Goal: Navigation & Orientation: Find specific page/section

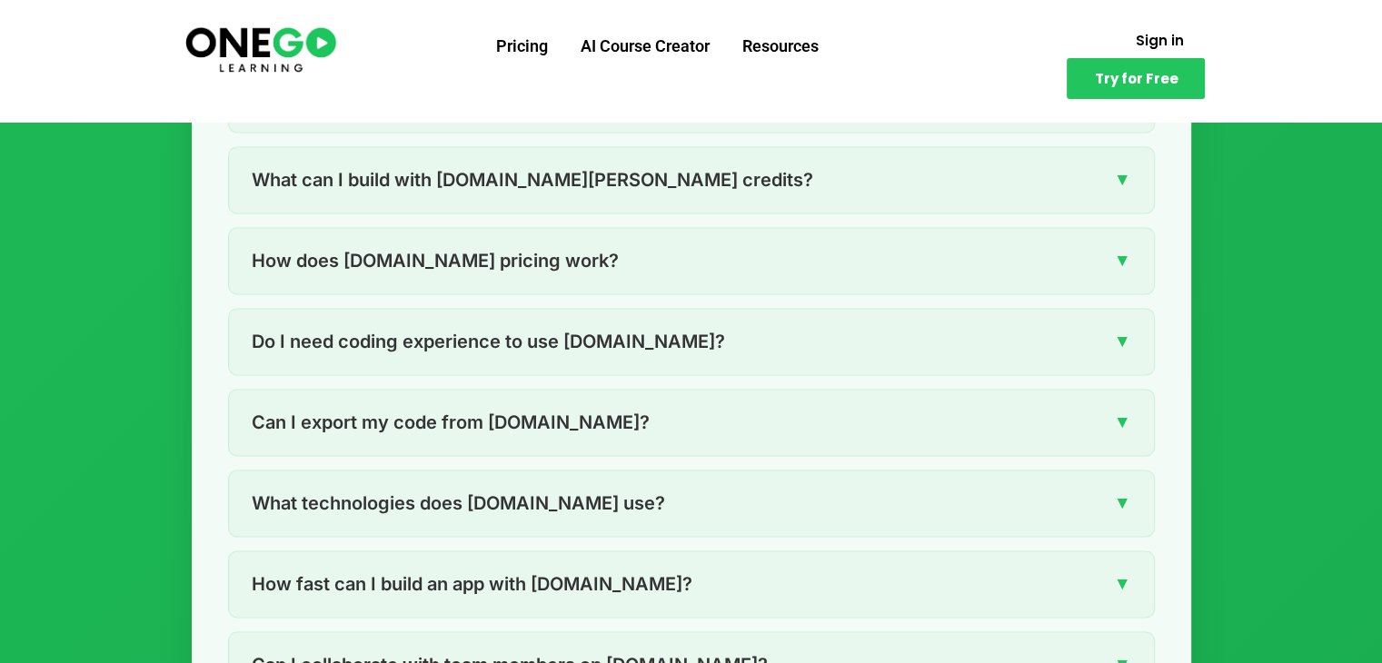
scroll to position [2710, 0]
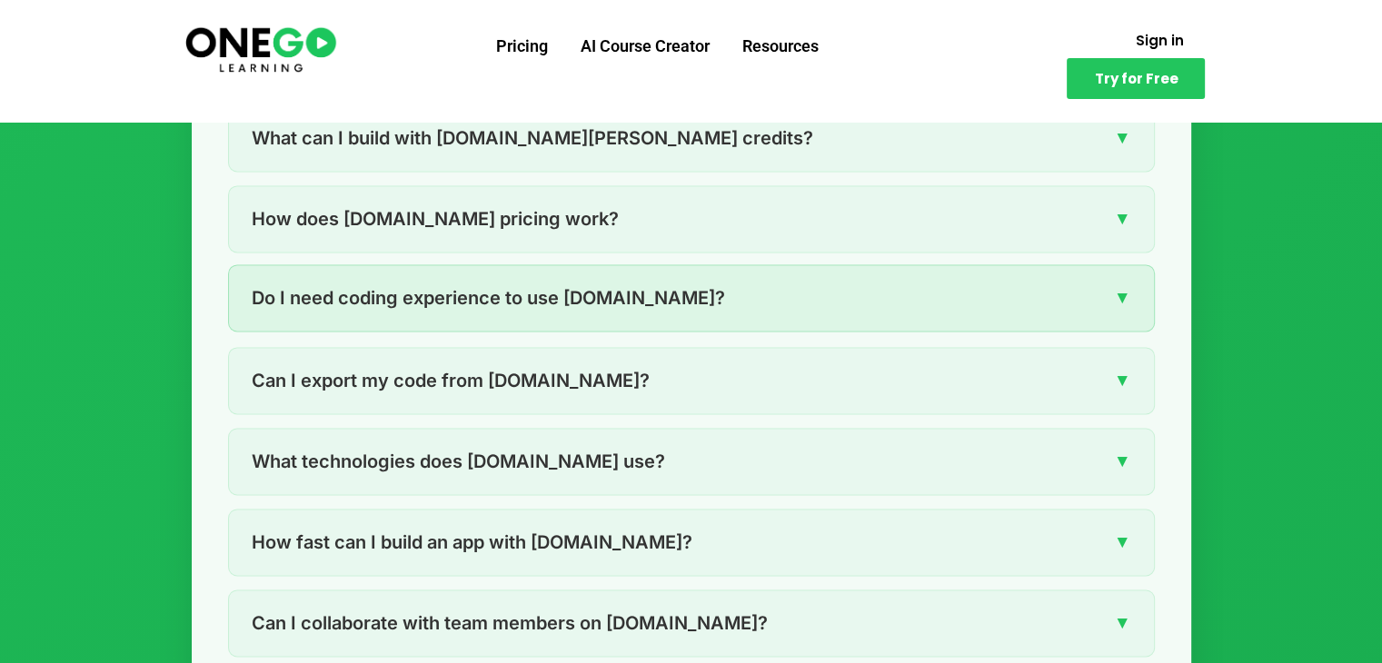
click at [1126, 298] on span "▼" at bounding box center [1122, 297] width 17 height 28
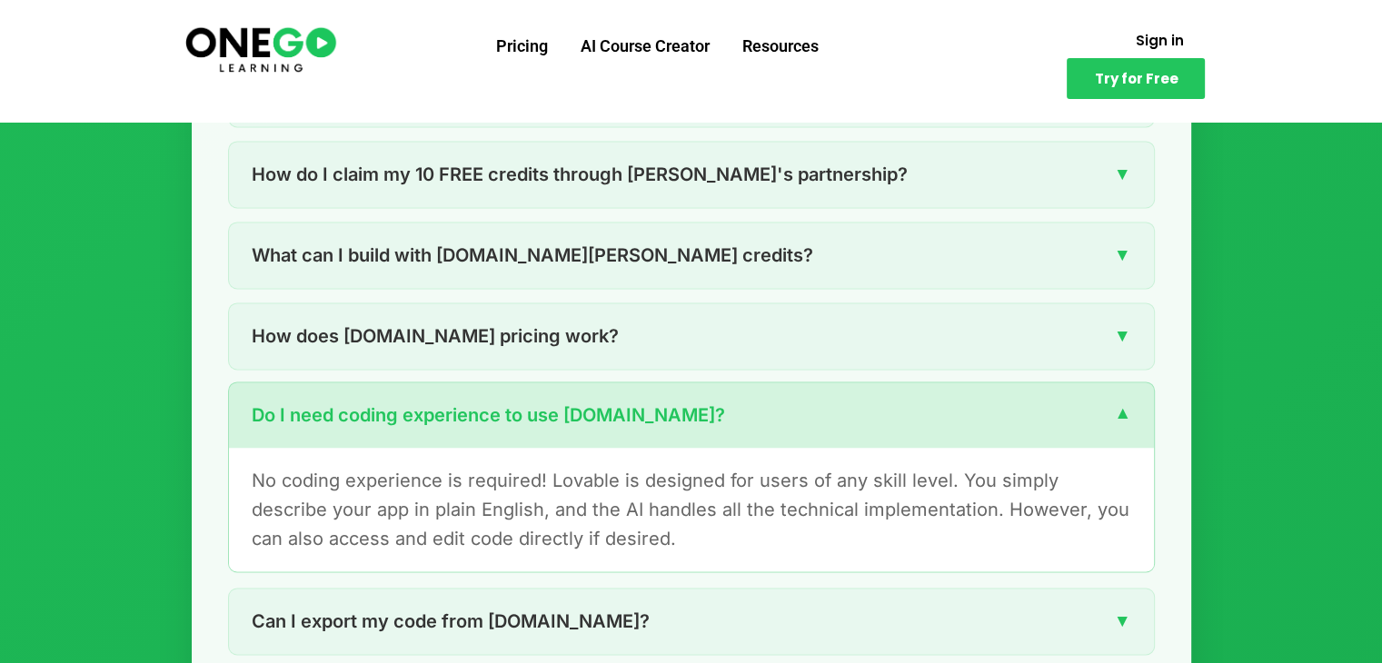
scroll to position [2565, 0]
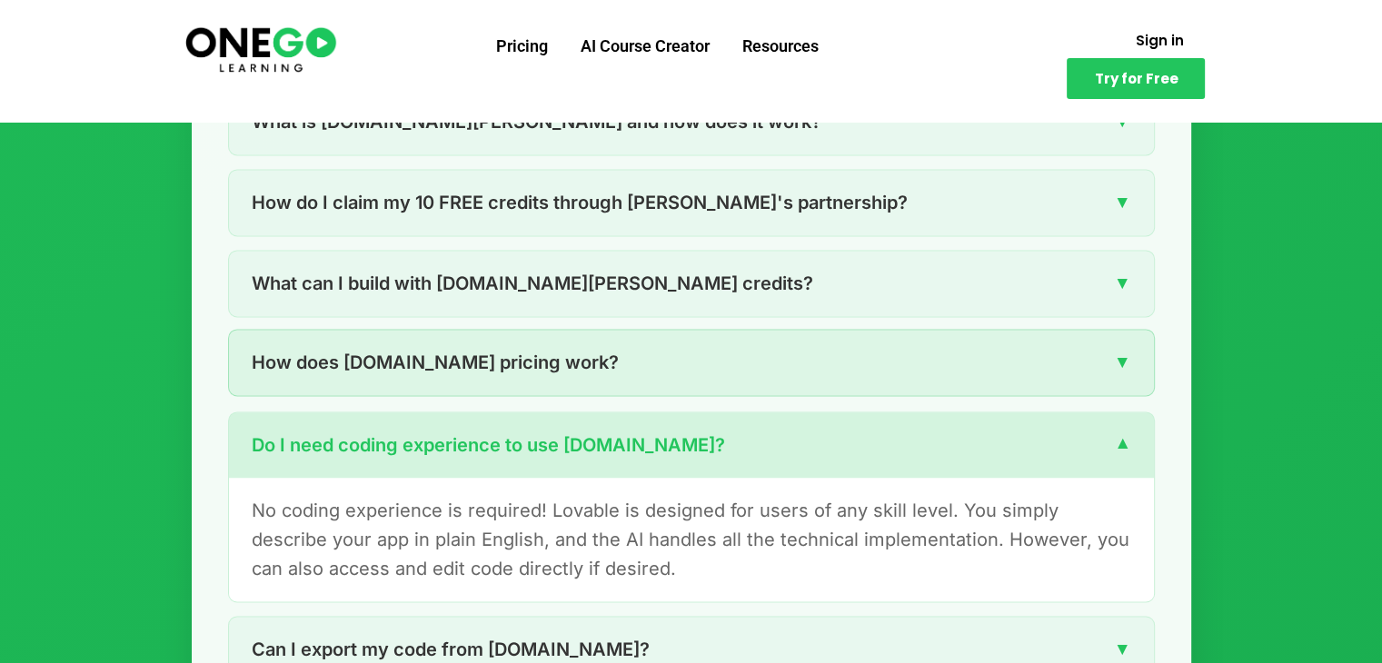
click at [1121, 366] on span "▼" at bounding box center [1122, 362] width 17 height 28
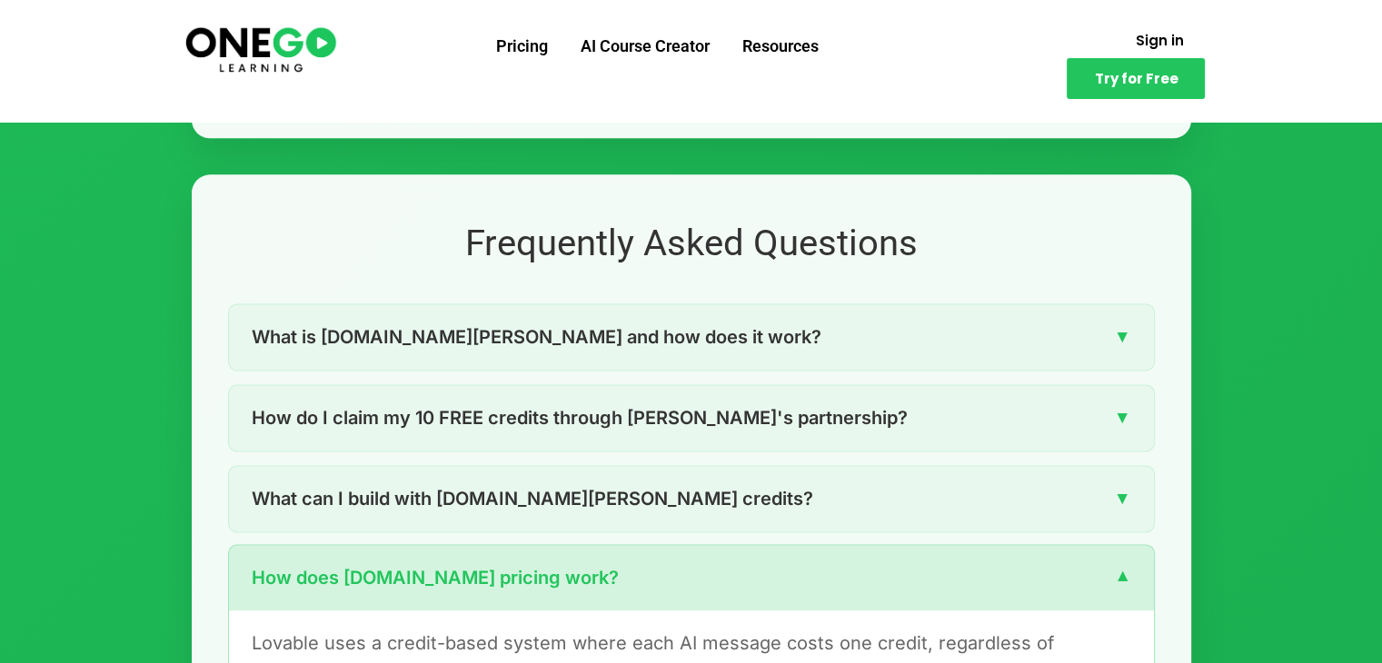
scroll to position [2347, 0]
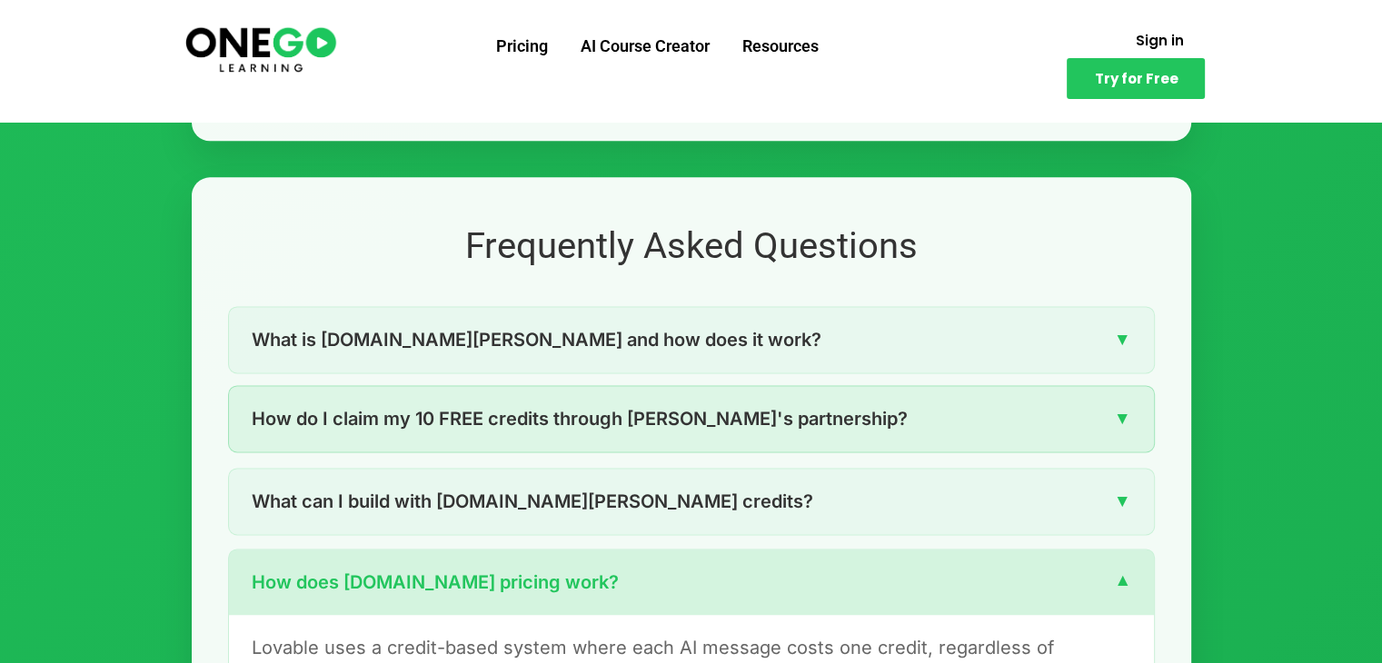
click at [1124, 414] on span "▼" at bounding box center [1122, 418] width 17 height 28
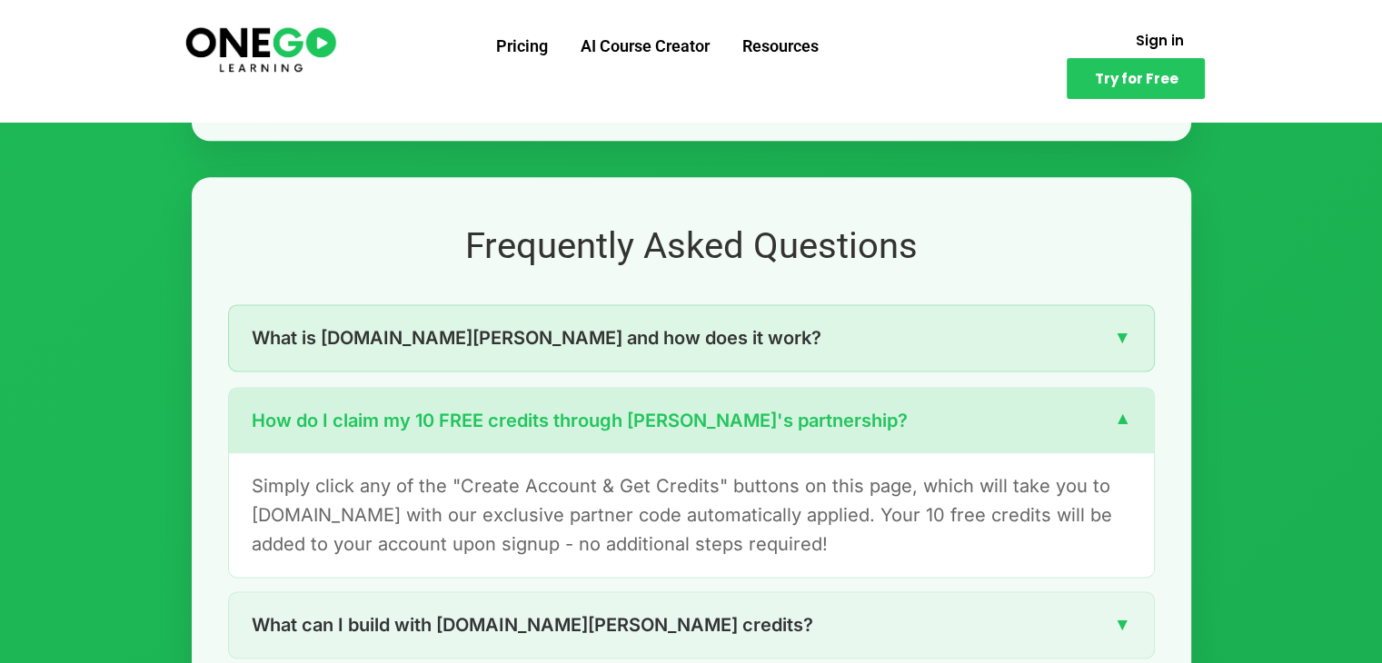
click at [1124, 335] on span "▼" at bounding box center [1122, 337] width 17 height 28
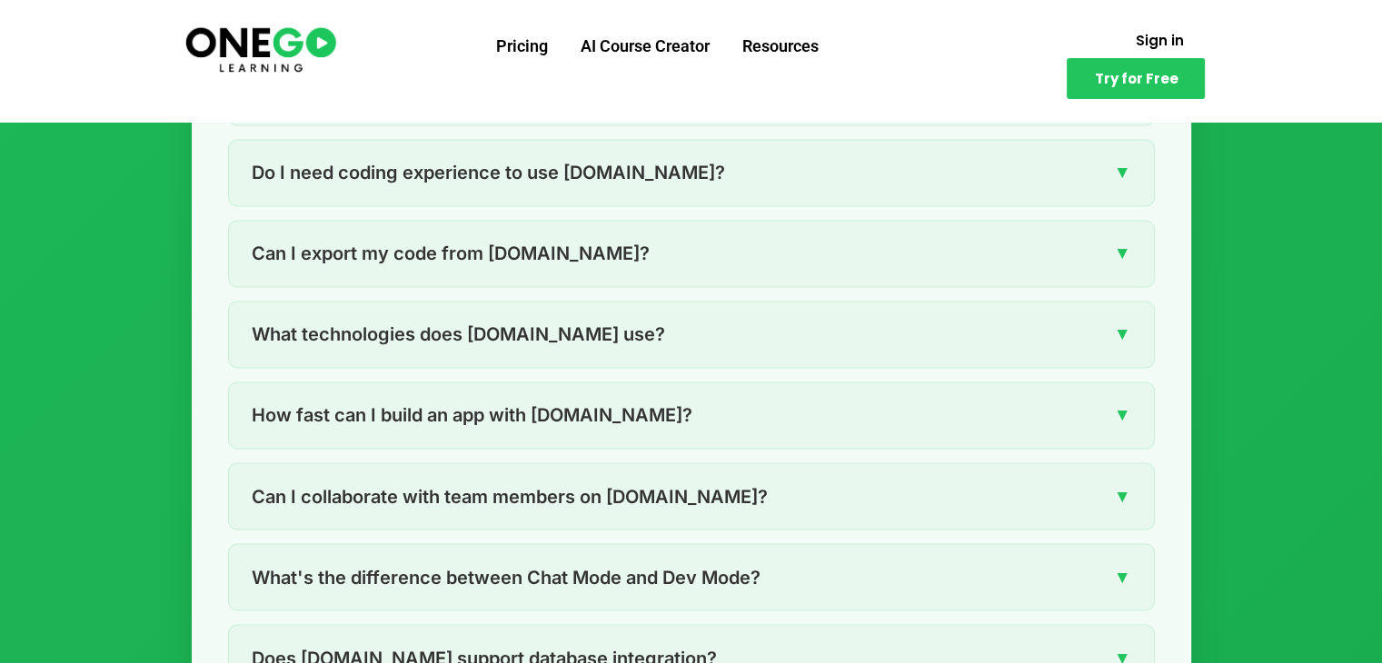
scroll to position [2965, 0]
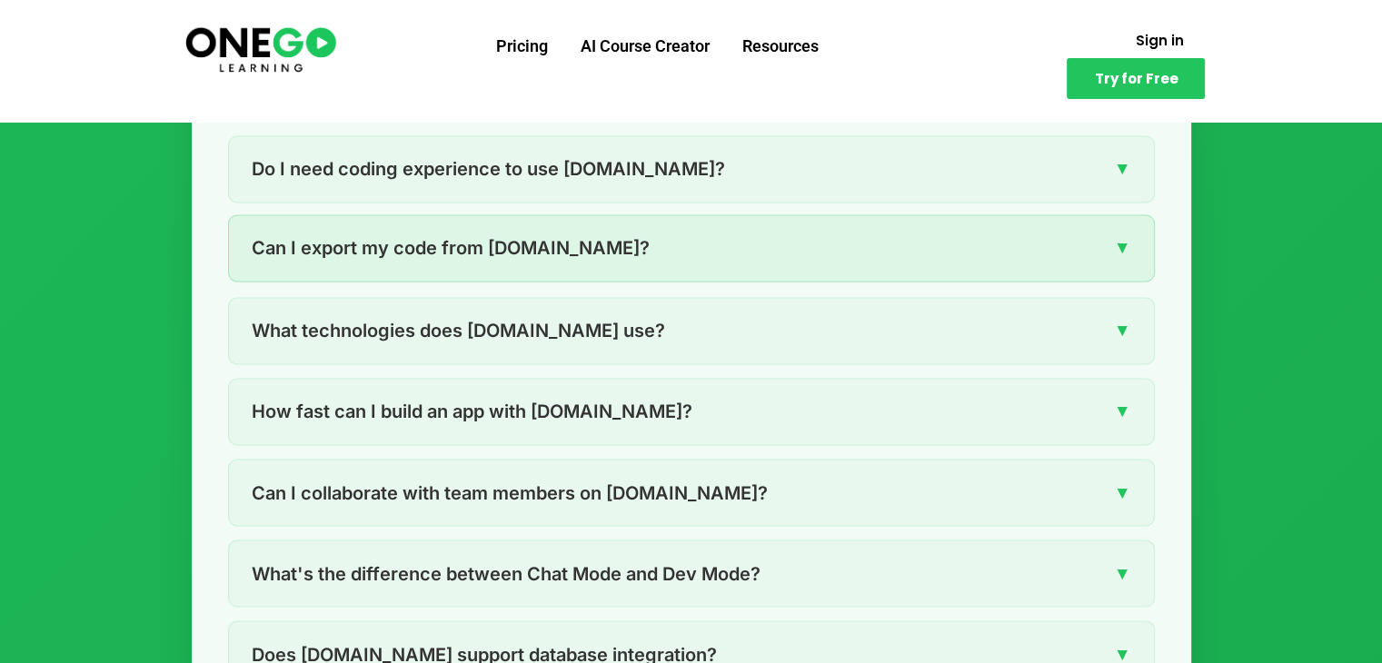
click at [1116, 248] on span "▼" at bounding box center [1122, 247] width 17 height 28
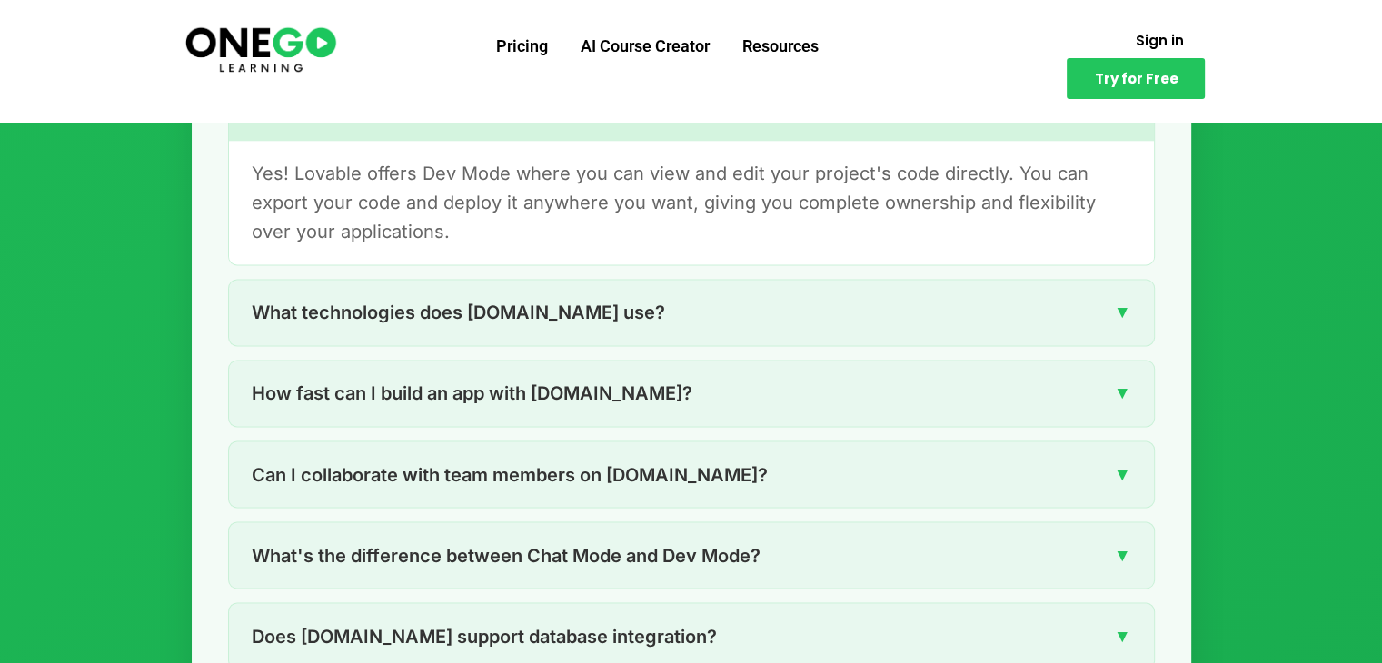
scroll to position [2987, 0]
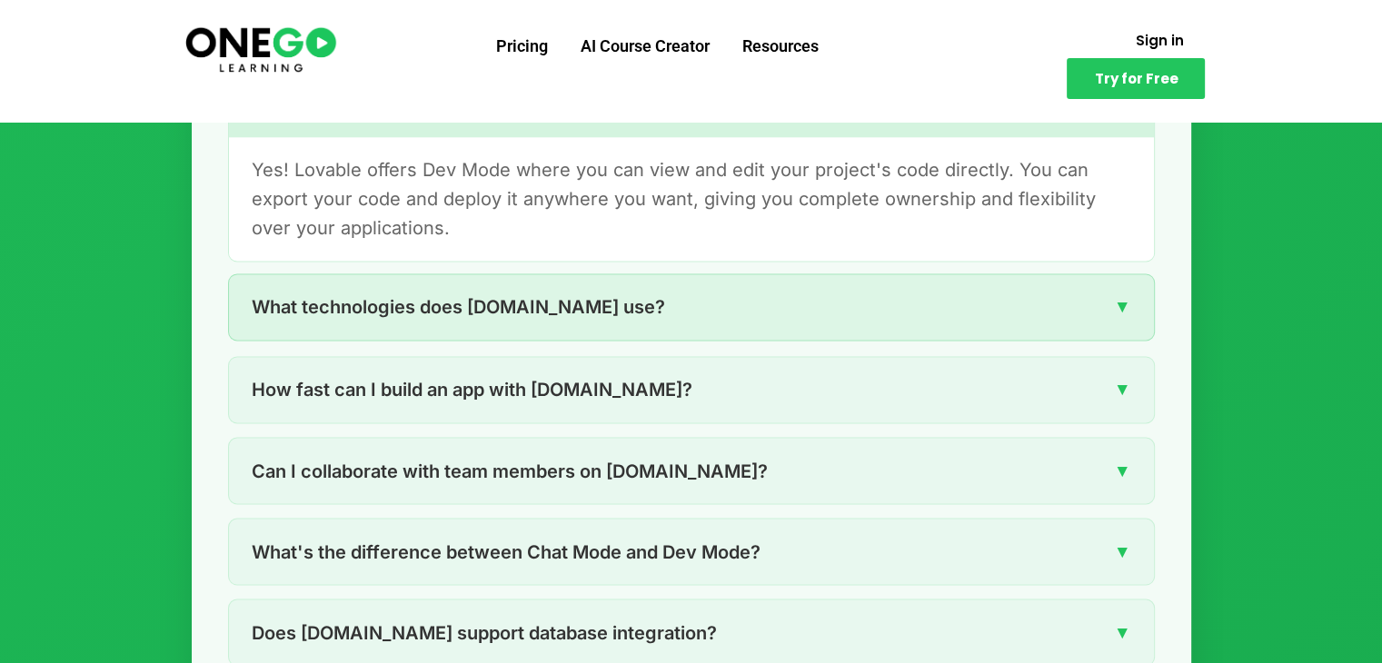
click at [1120, 312] on span "▼" at bounding box center [1122, 306] width 17 height 28
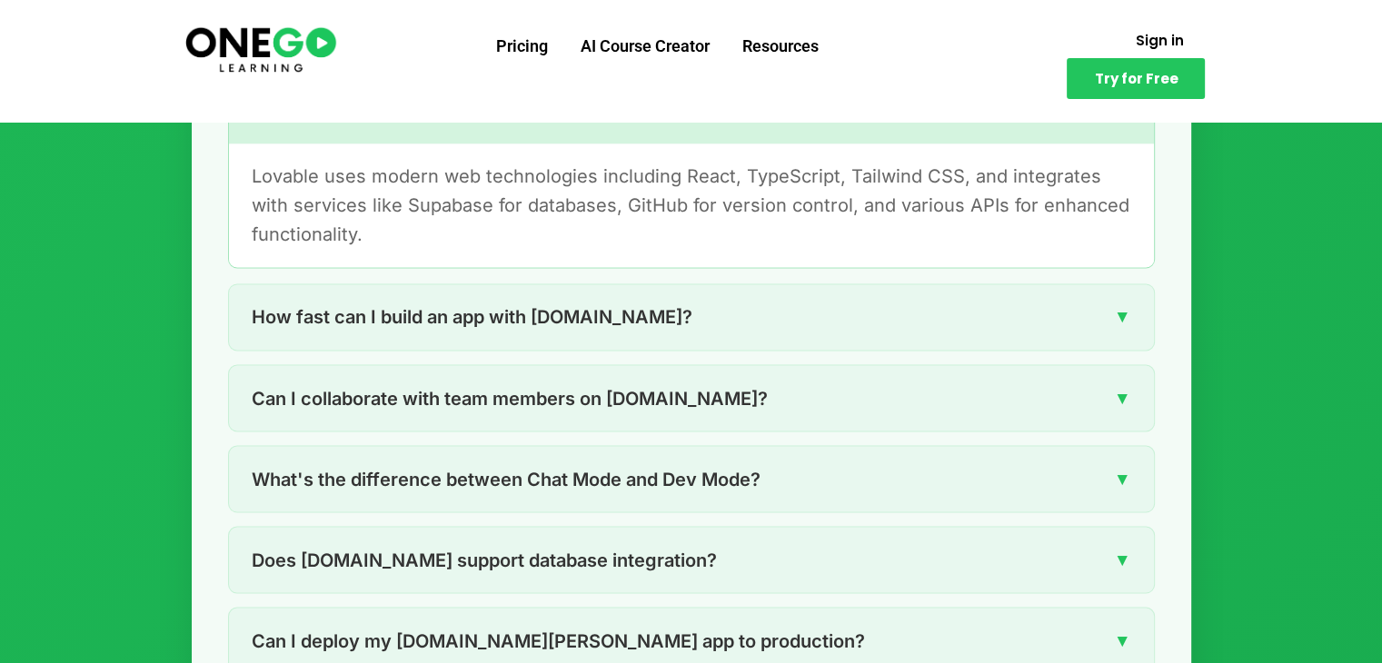
scroll to position [3096, 0]
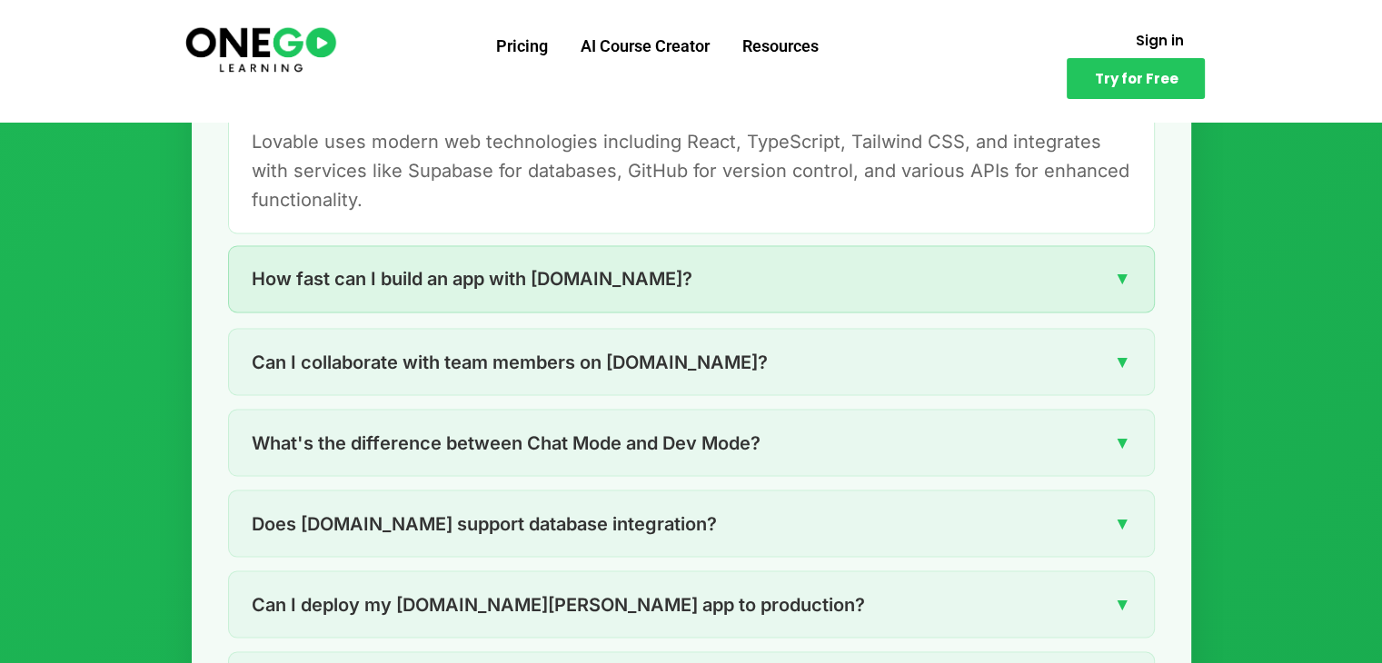
click at [1116, 275] on span "▼" at bounding box center [1122, 278] width 17 height 28
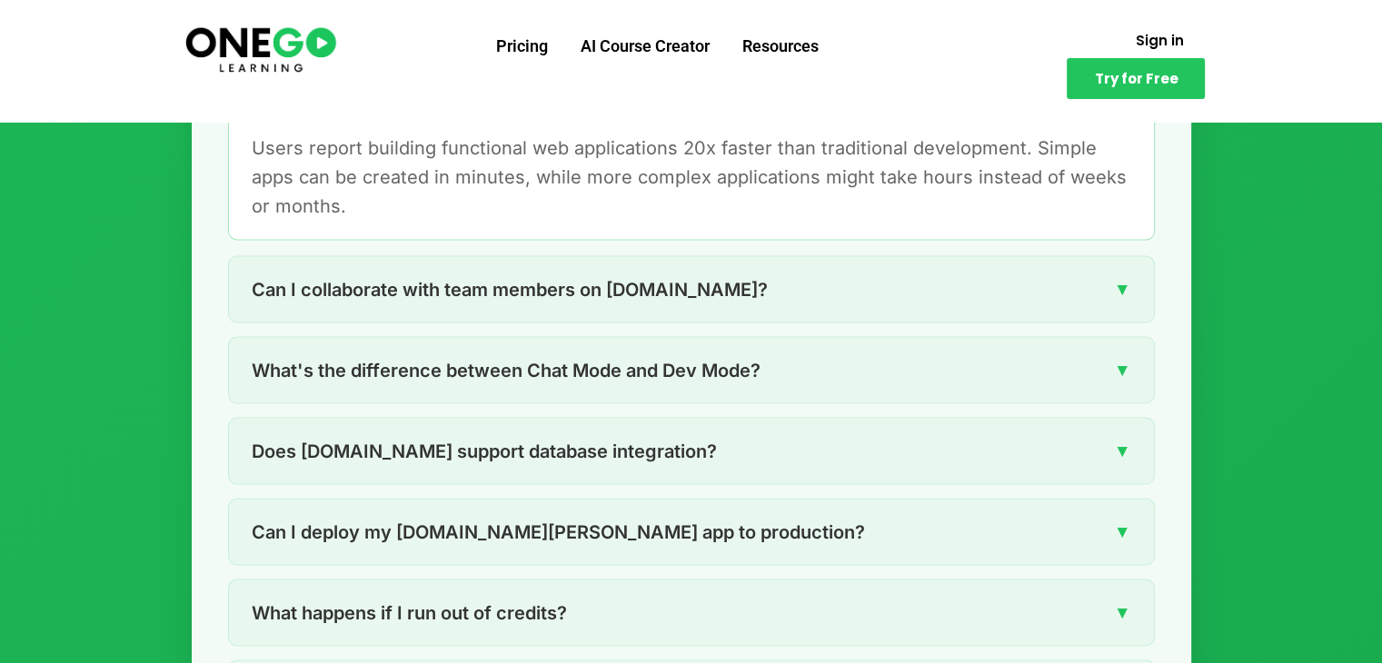
scroll to position [3204, 0]
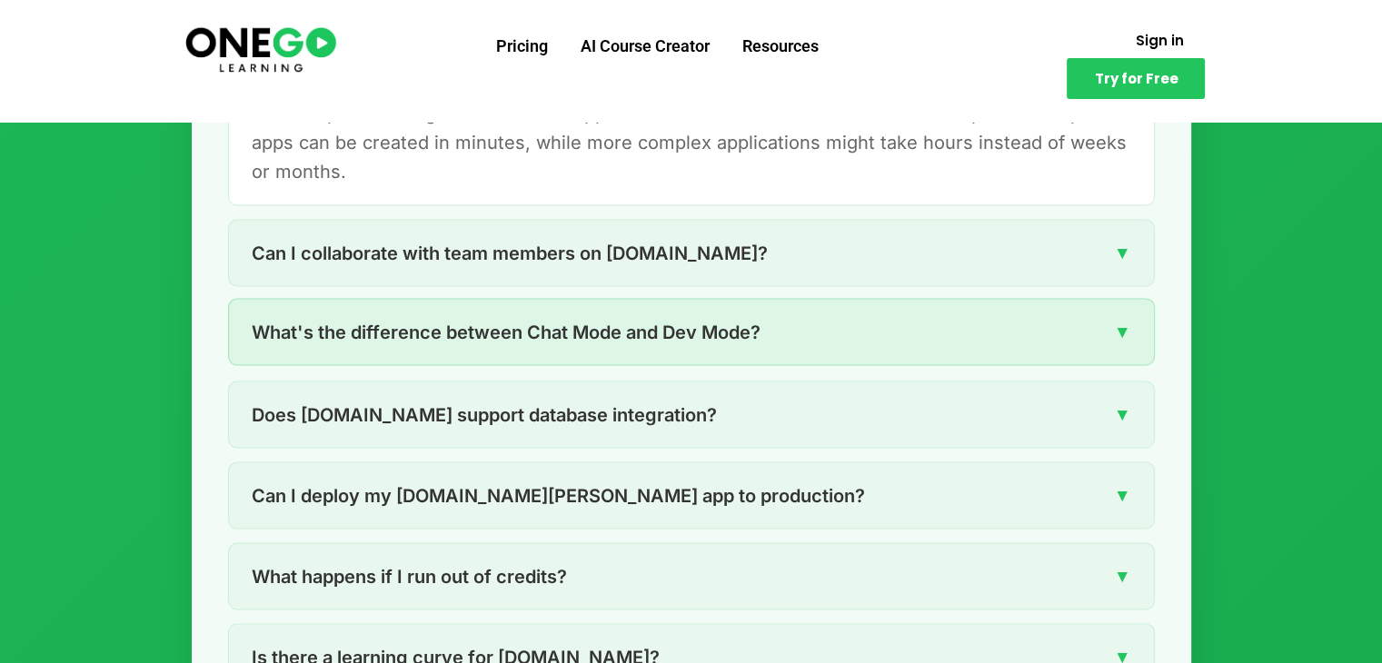
click at [1124, 332] on span "▼" at bounding box center [1122, 331] width 17 height 28
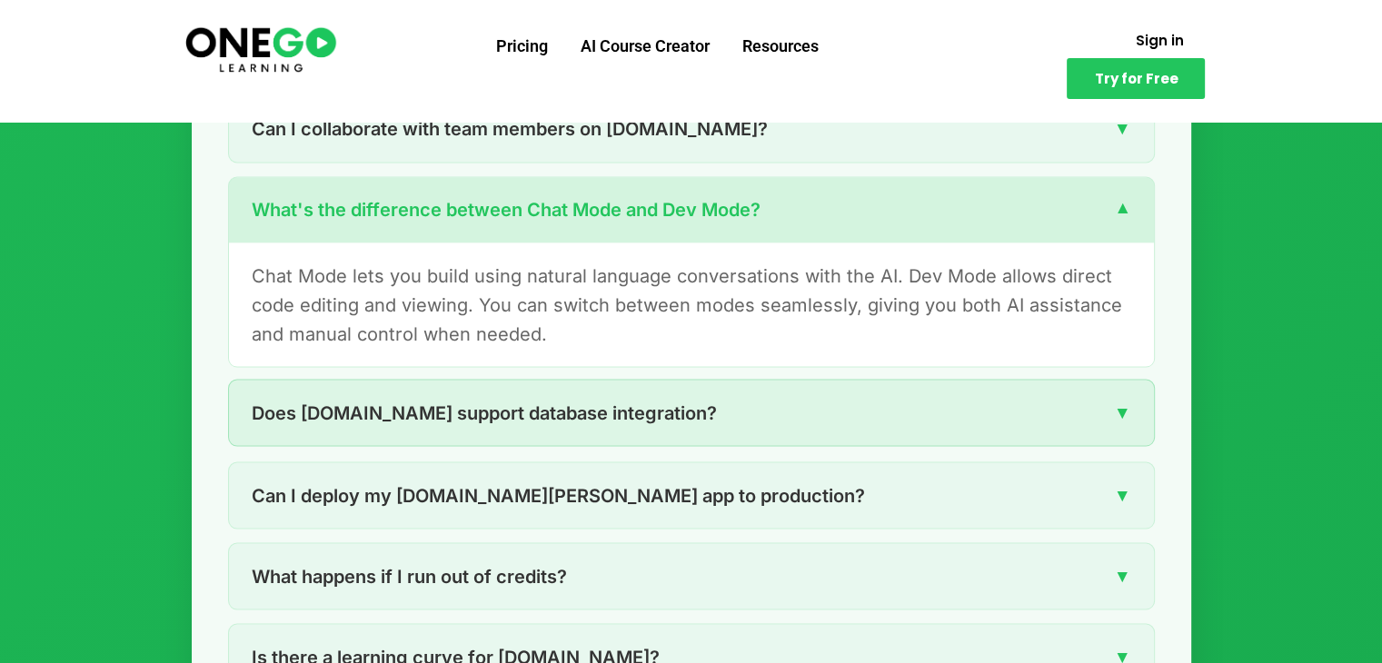
click at [1123, 409] on span "▼" at bounding box center [1122, 412] width 17 height 28
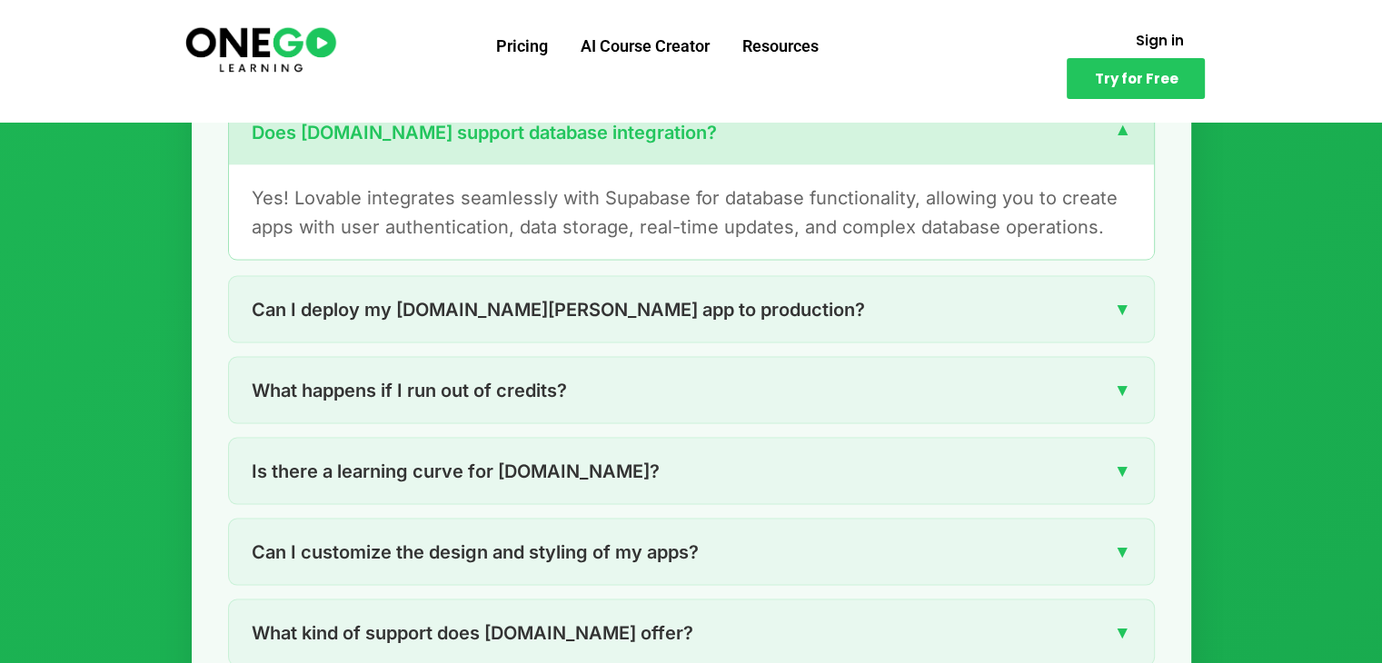
scroll to position [3386, 0]
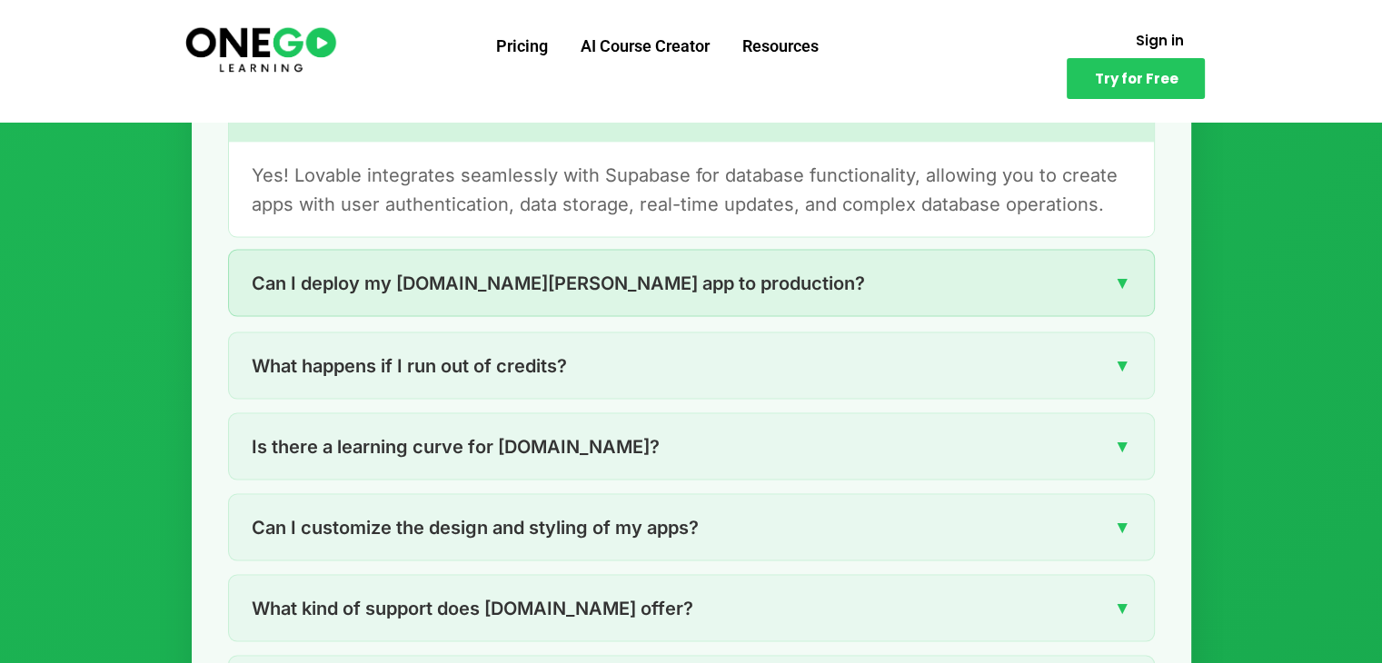
click at [1119, 281] on span "▼" at bounding box center [1122, 282] width 17 height 28
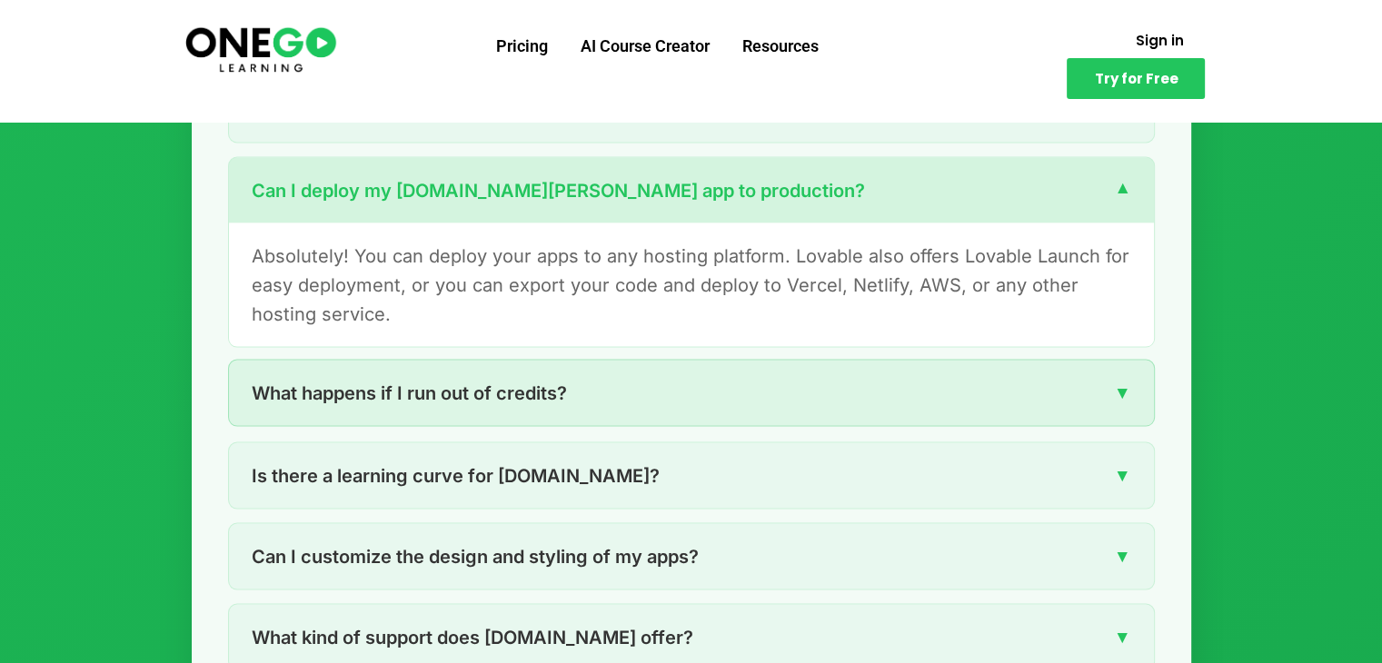
click at [1124, 394] on span "▼" at bounding box center [1122, 392] width 17 height 28
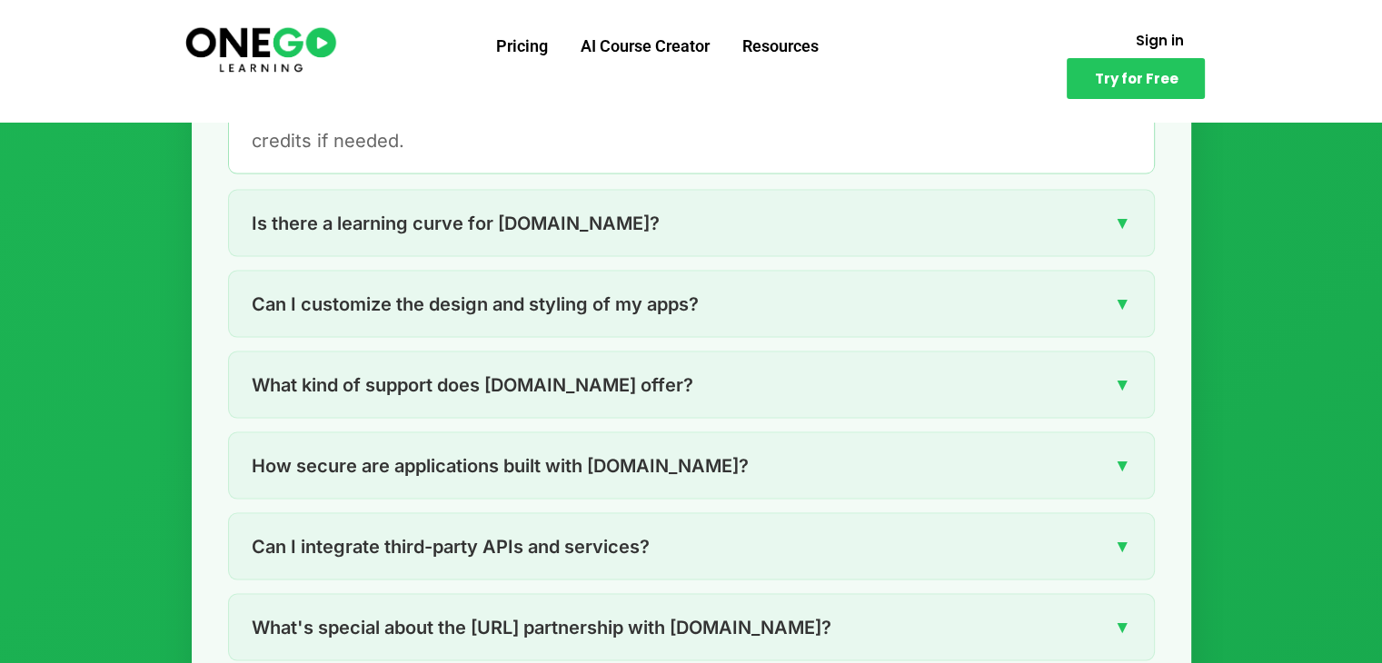
scroll to position [3640, 0]
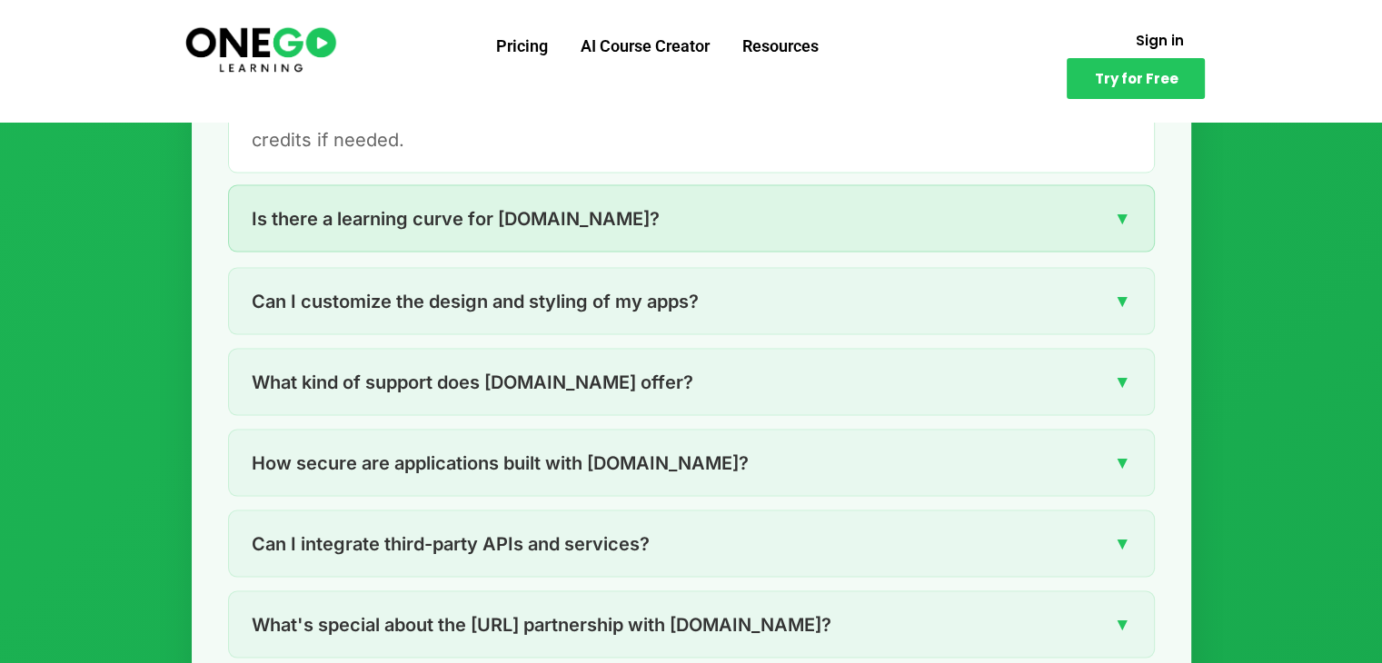
click at [1119, 219] on span "▼" at bounding box center [1122, 218] width 17 height 28
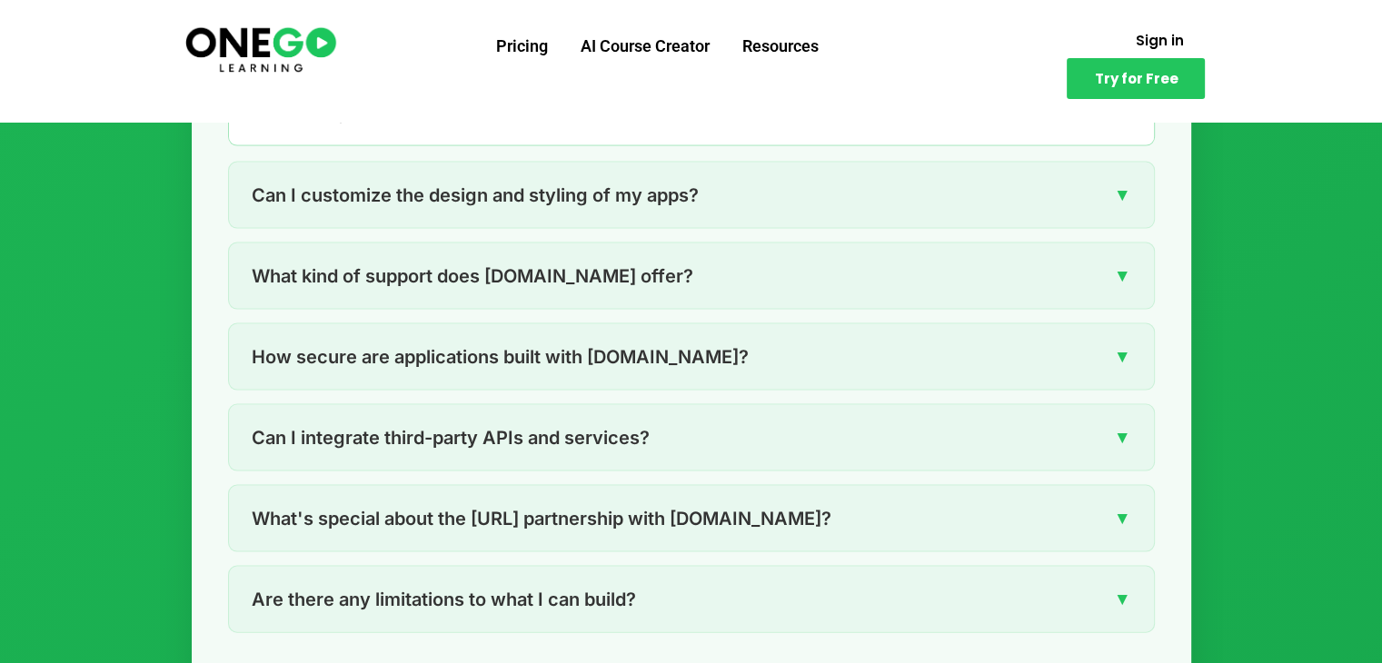
scroll to position [3749, 0]
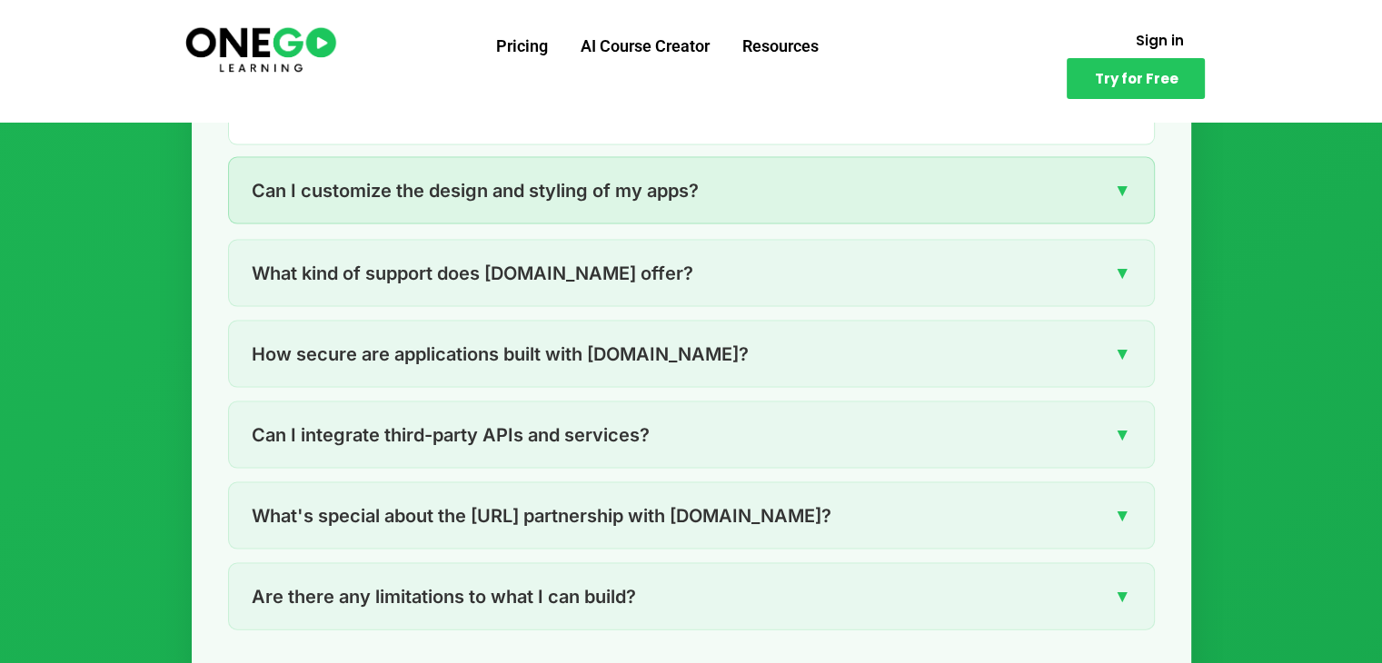
click at [1121, 183] on span "▼" at bounding box center [1122, 190] width 17 height 28
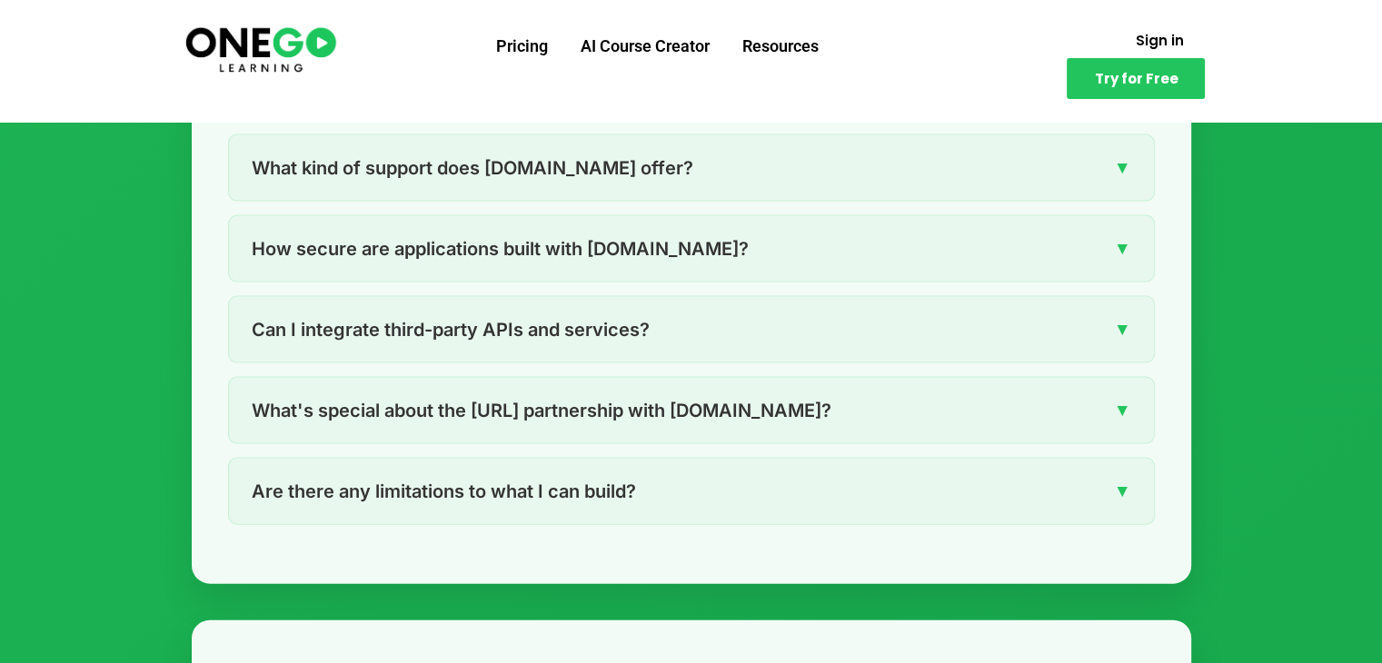
scroll to position [3858, 0]
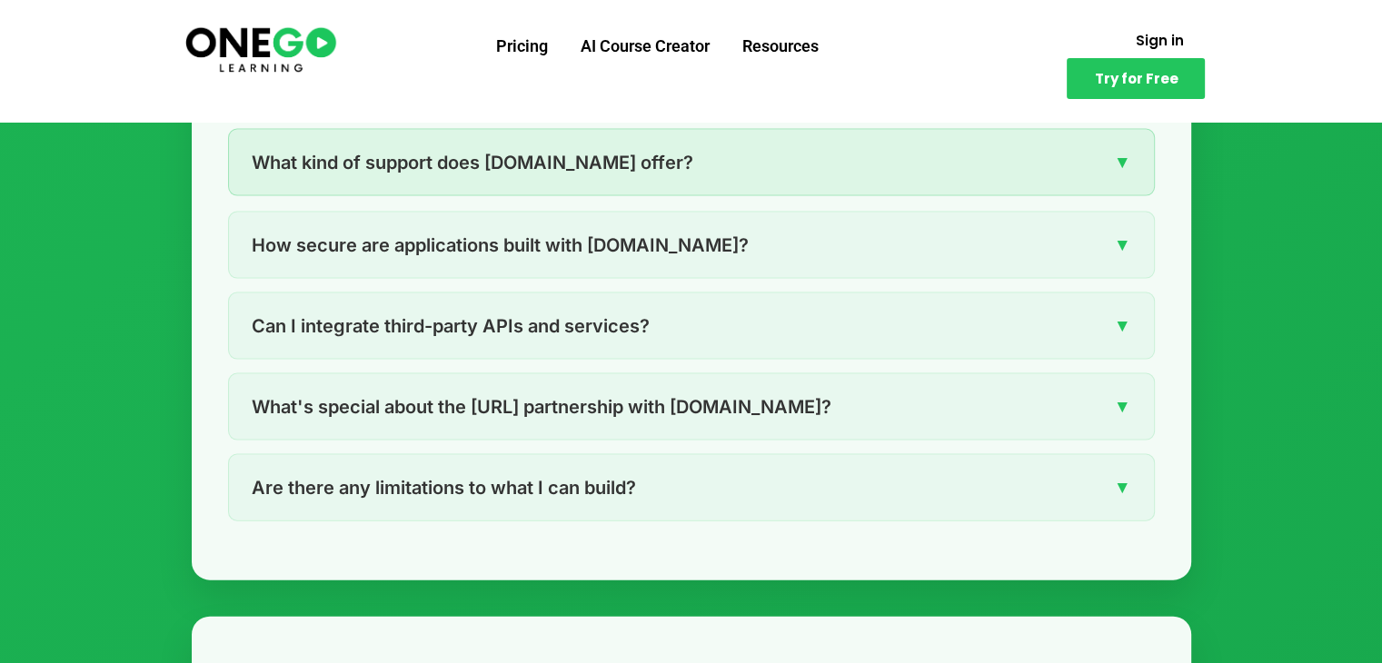
click at [1123, 160] on span "▼" at bounding box center [1122, 162] width 17 height 28
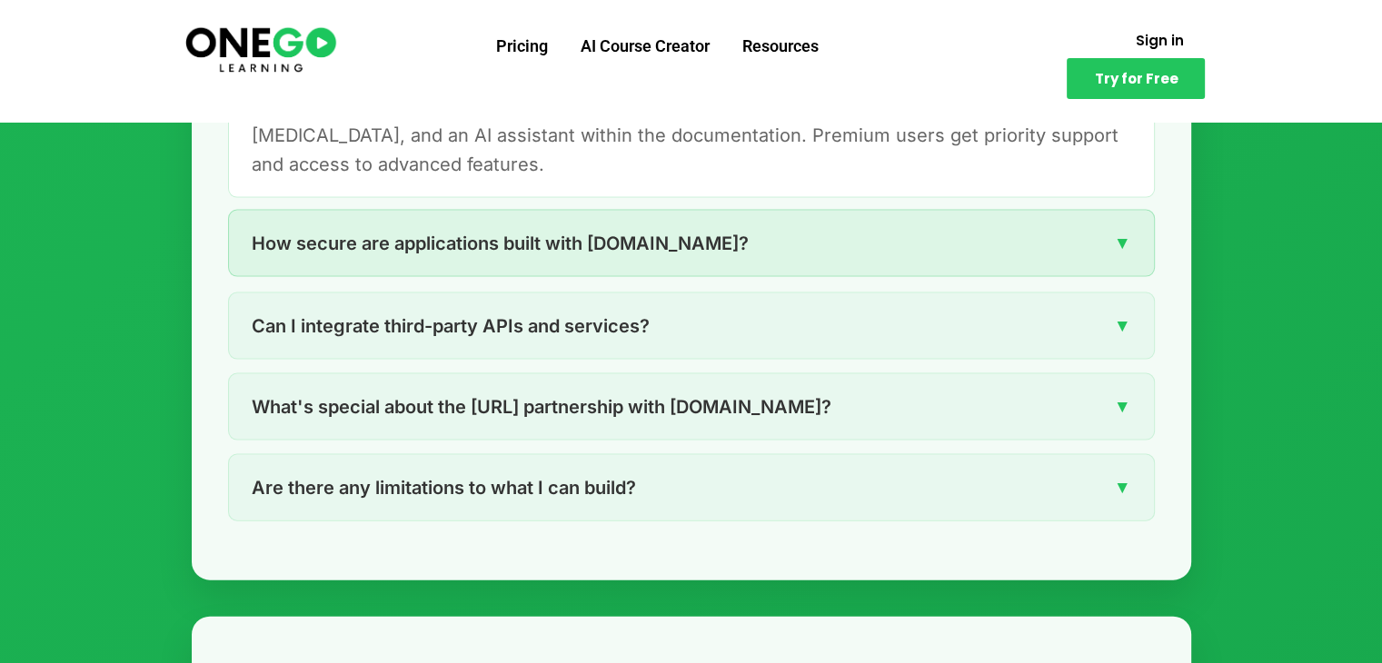
click at [1126, 239] on span "▼" at bounding box center [1122, 243] width 17 height 28
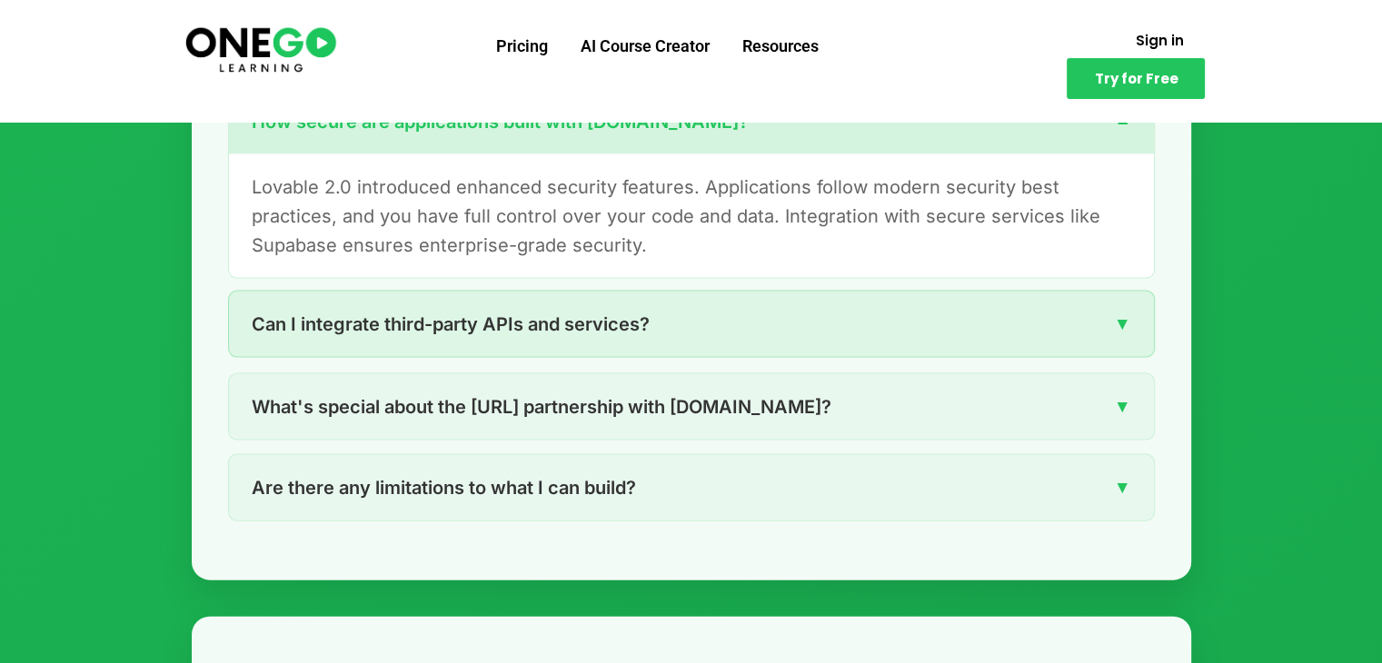
click at [1116, 317] on span "▼" at bounding box center [1122, 324] width 17 height 28
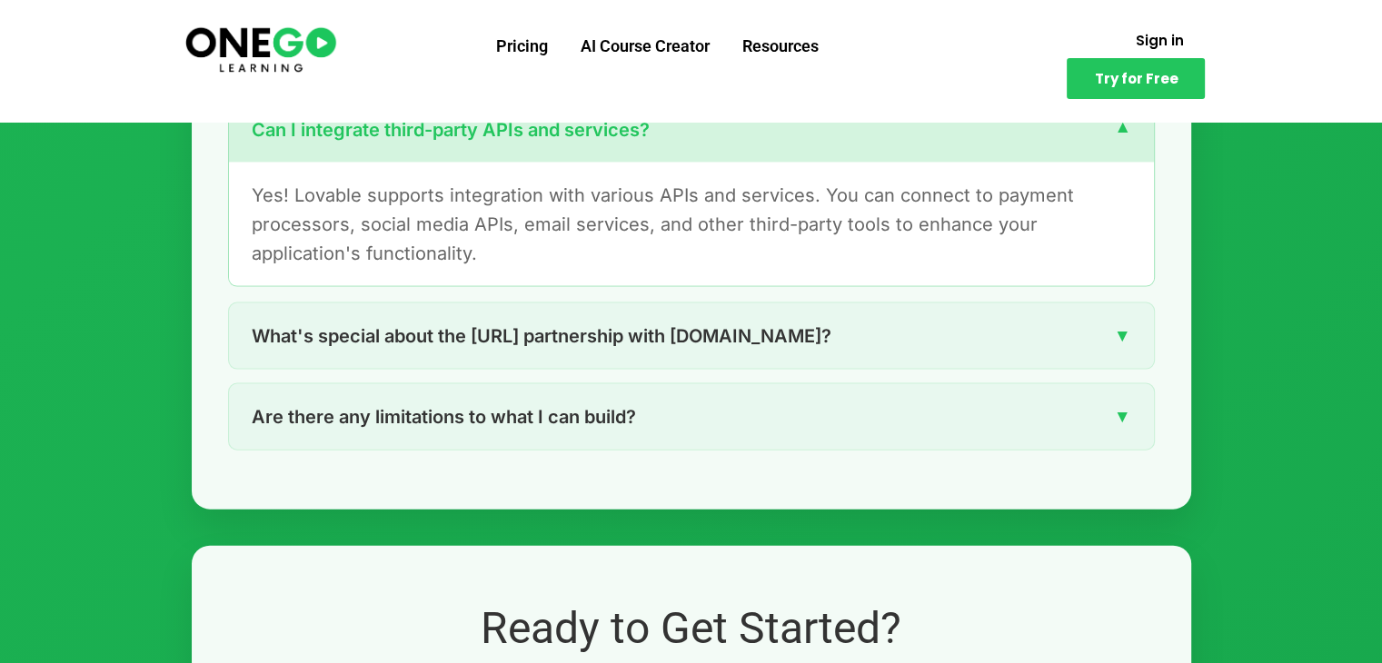
scroll to position [3931, 0]
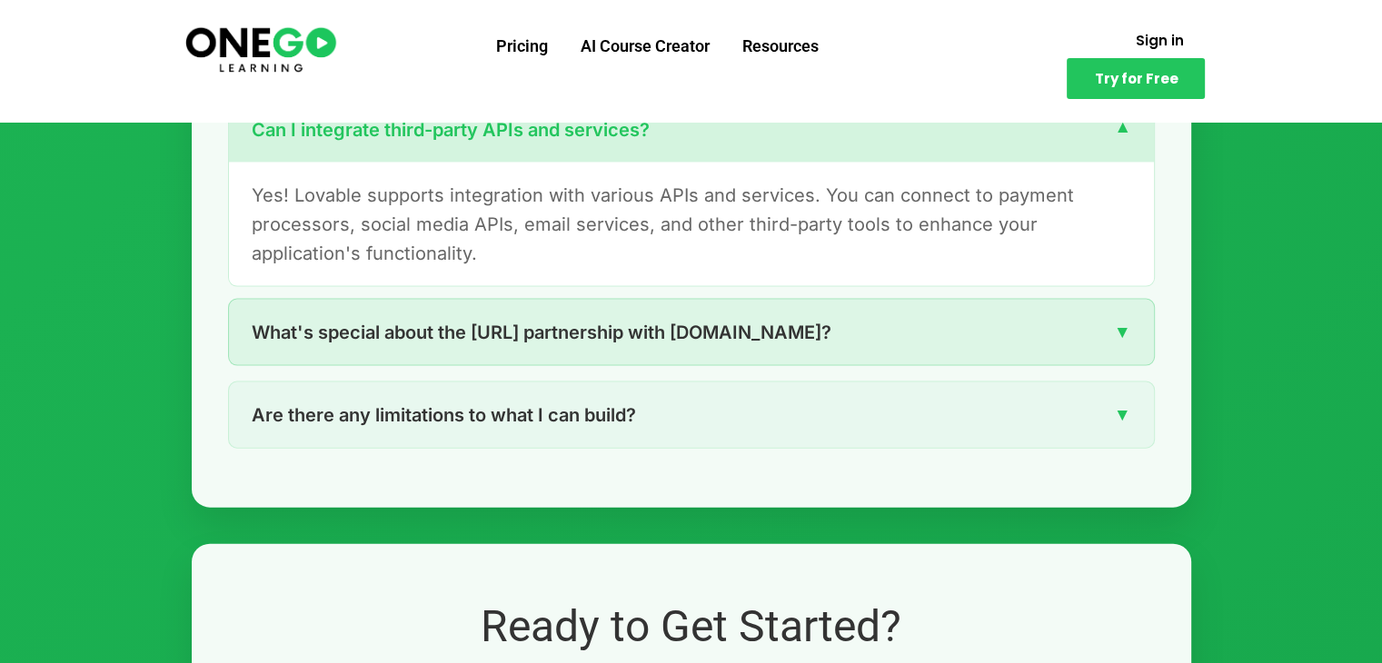
click at [1125, 326] on span "▼" at bounding box center [1122, 332] width 17 height 28
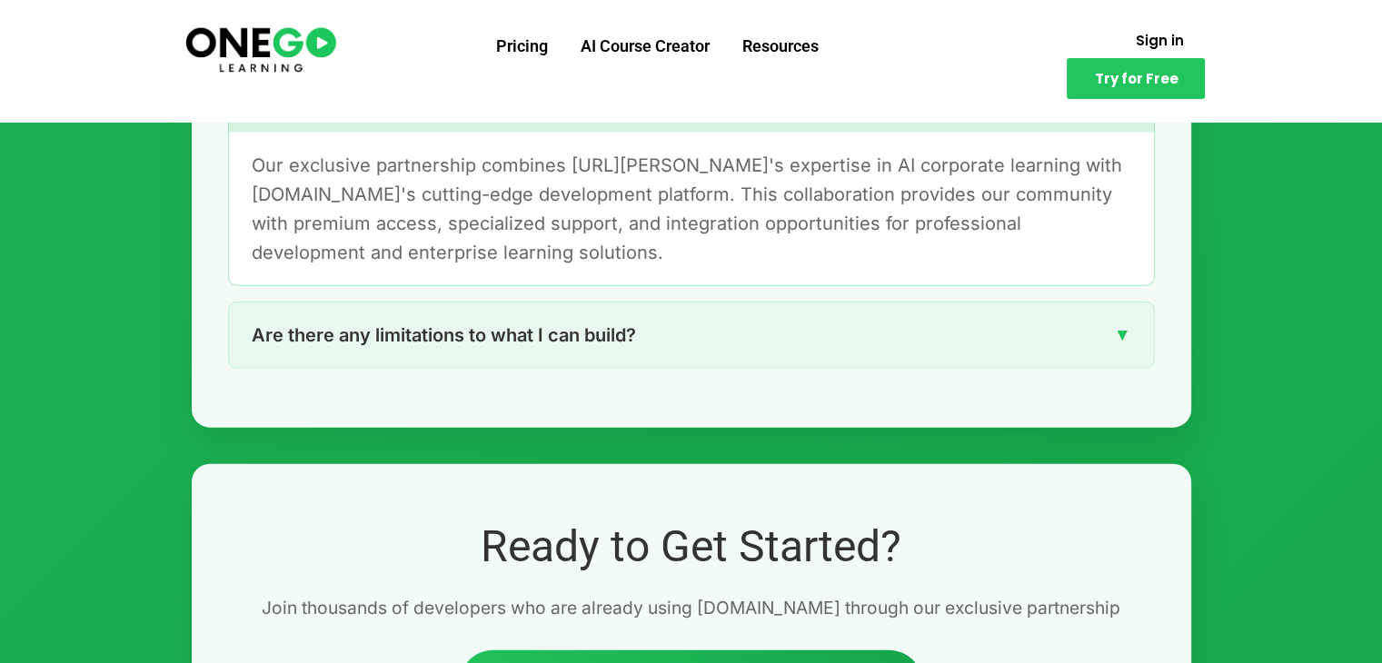
scroll to position [4076, 0]
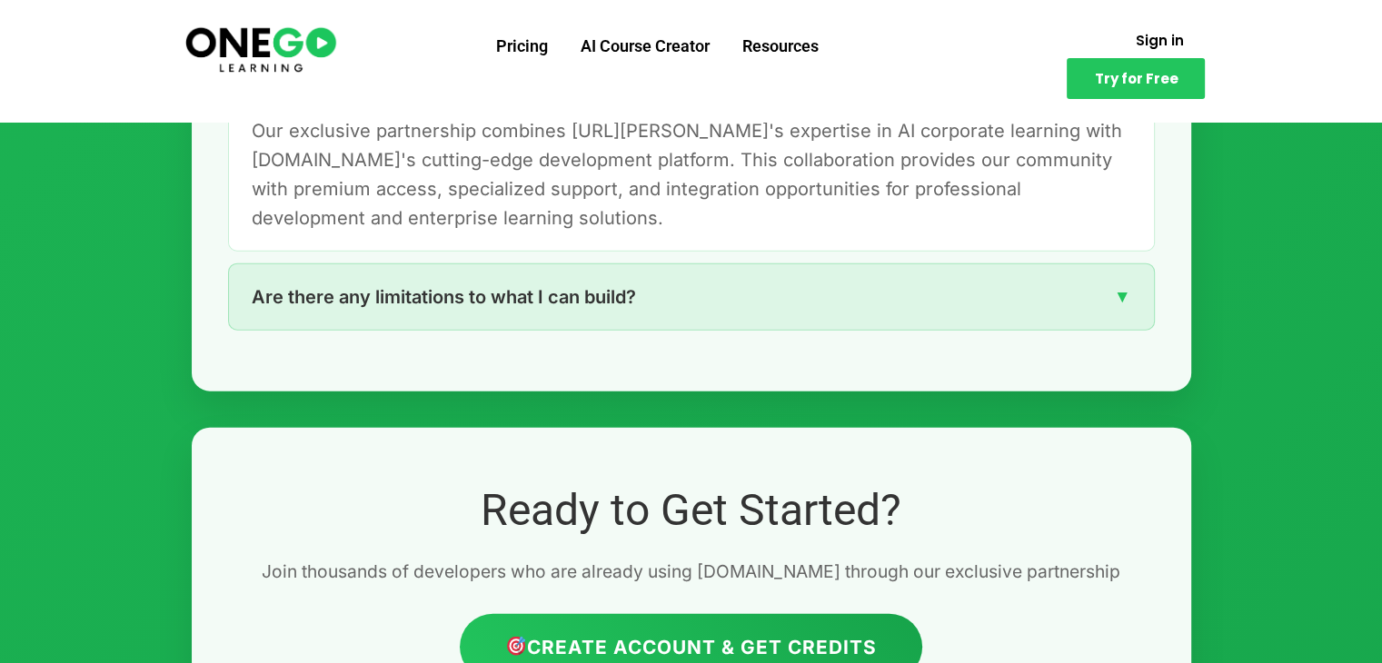
click at [1123, 294] on span "▼" at bounding box center [1122, 296] width 17 height 28
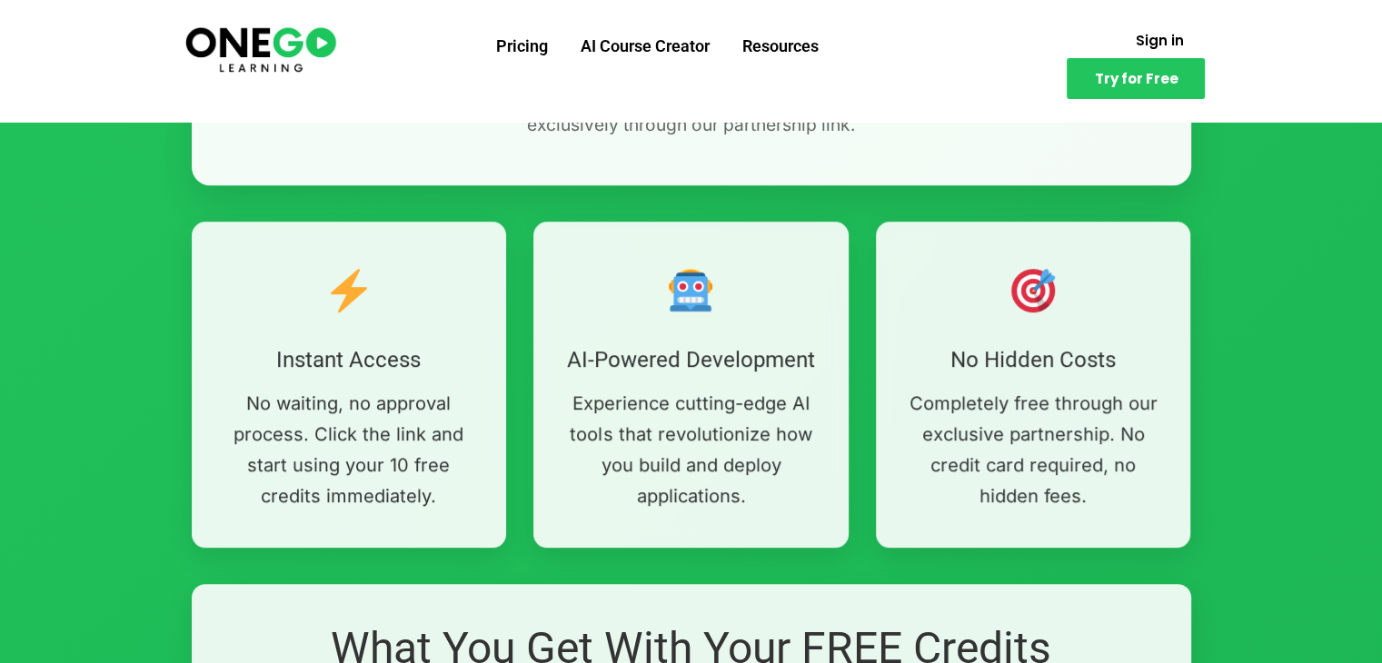
scroll to position [843, 0]
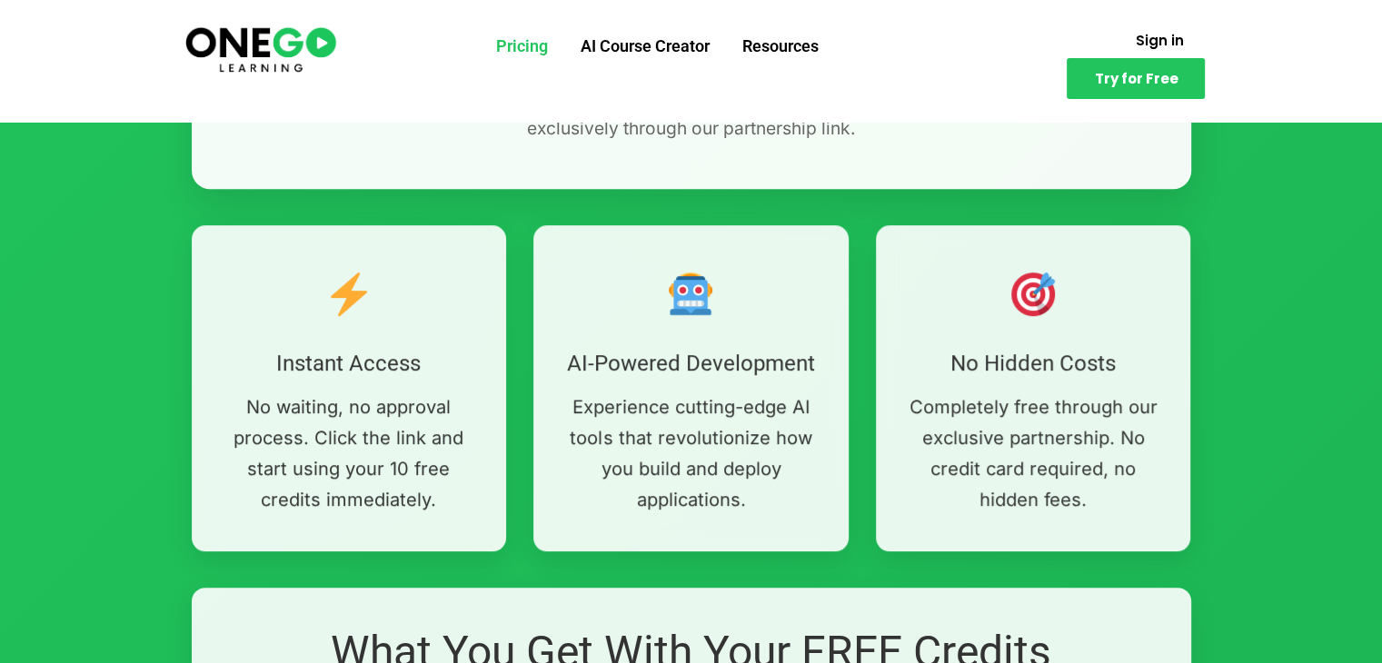
click at [517, 50] on link "Pricing" at bounding box center [522, 46] width 84 height 47
